Goal: Task Accomplishment & Management: Use online tool/utility

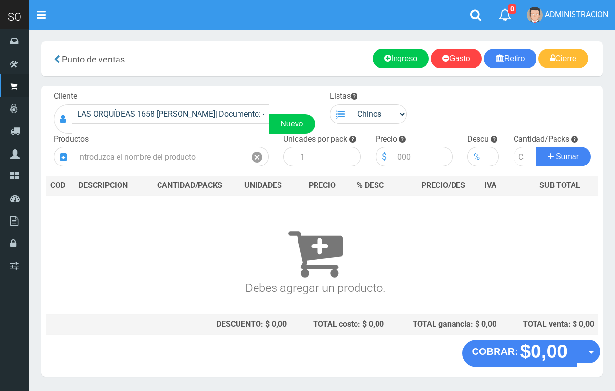
scroll to position [29, 0]
